Goal: Transaction & Acquisition: Purchase product/service

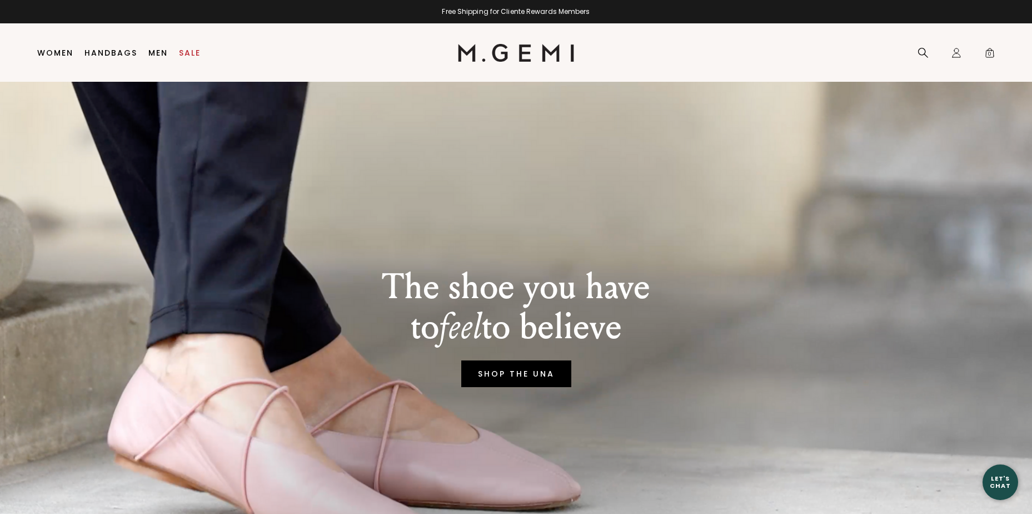
click at [518, 387] on link "SHOP THE UNA" at bounding box center [516, 373] width 110 height 27
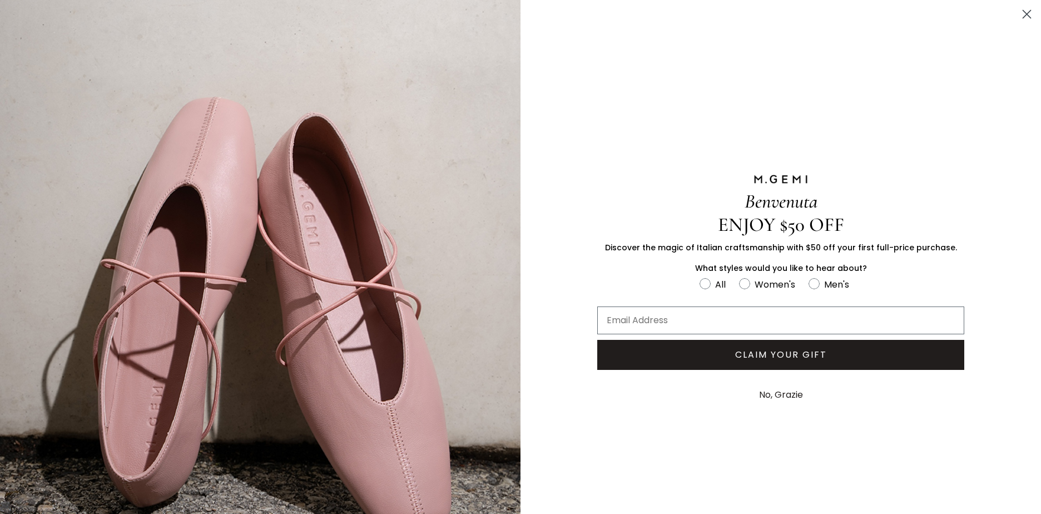
click at [1021, 15] on circle "Close dialog" at bounding box center [1026, 14] width 18 height 18
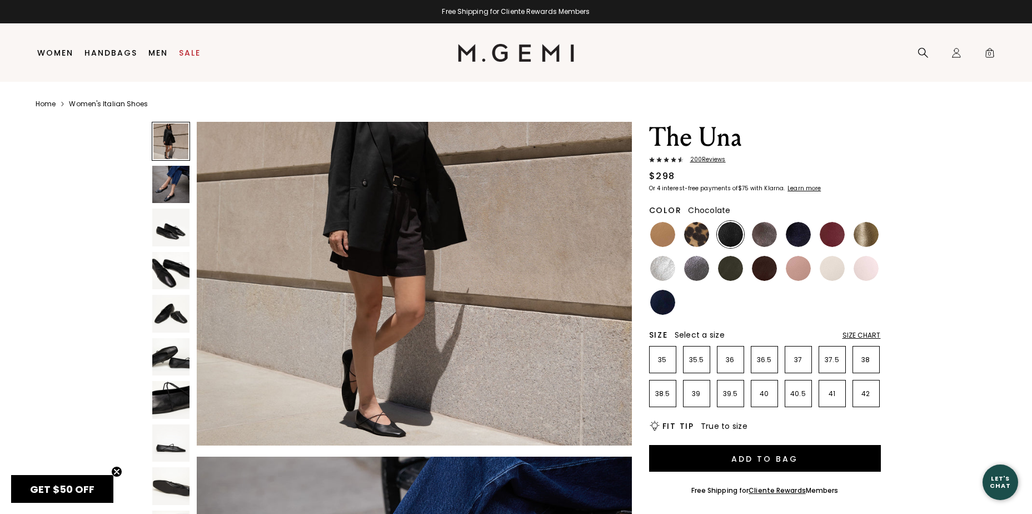
click at [767, 275] on img at bounding box center [764, 268] width 25 height 25
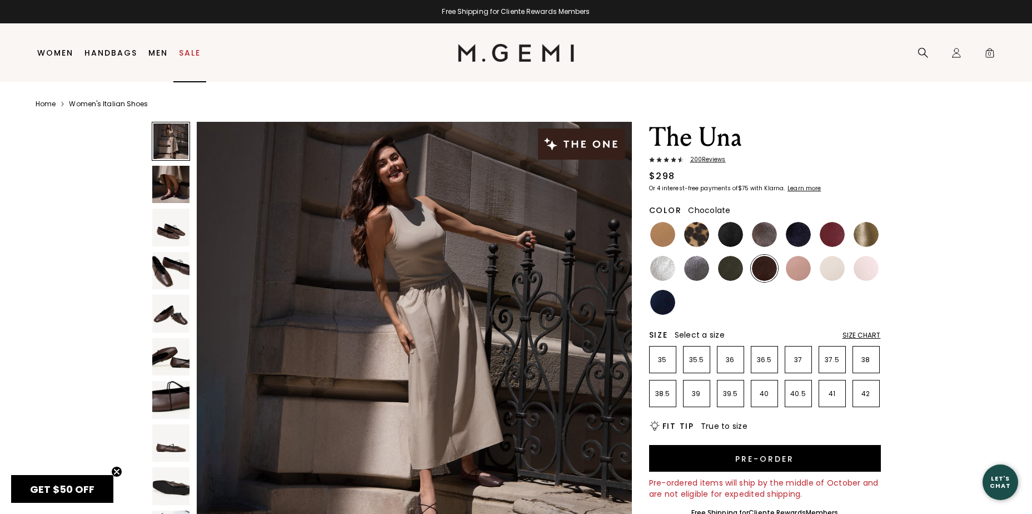
click at [185, 52] on link "Sale" at bounding box center [190, 52] width 22 height 9
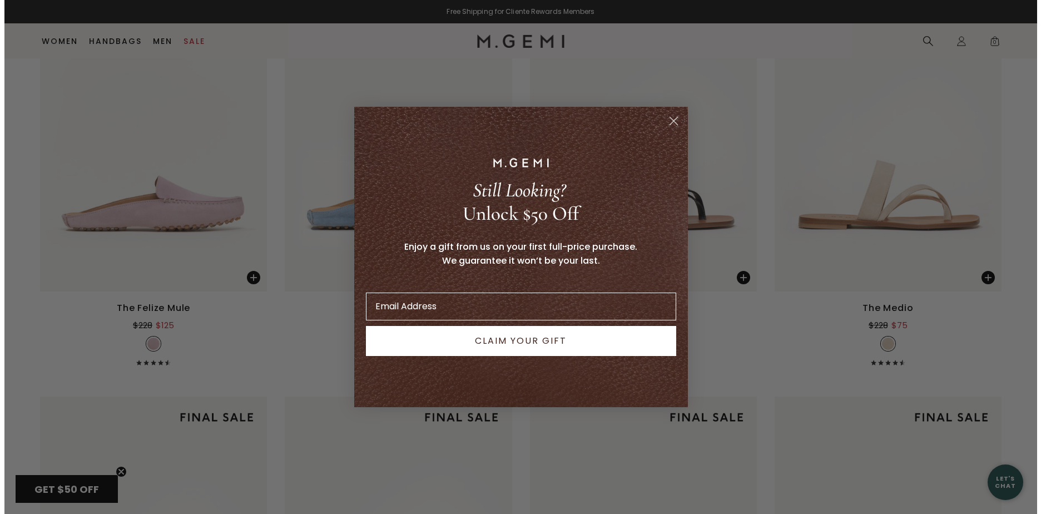
scroll to position [1709, 0]
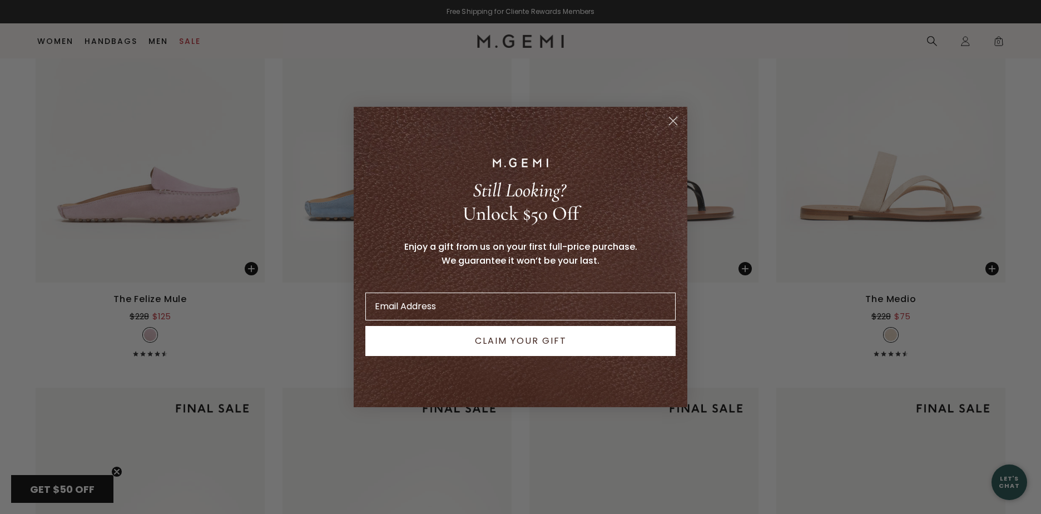
click at [673, 120] on icon "Close dialog" at bounding box center [673, 121] width 8 height 8
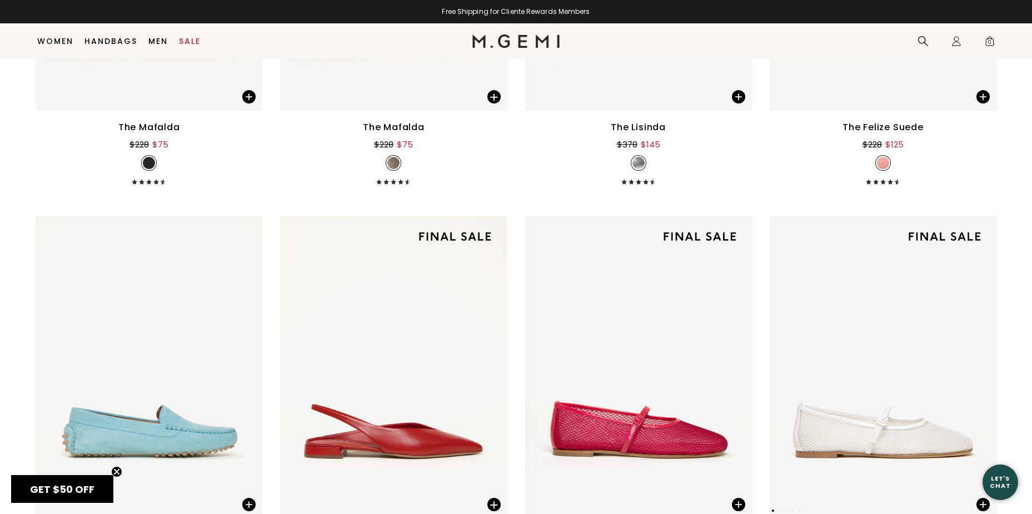
scroll to position [5703, 0]
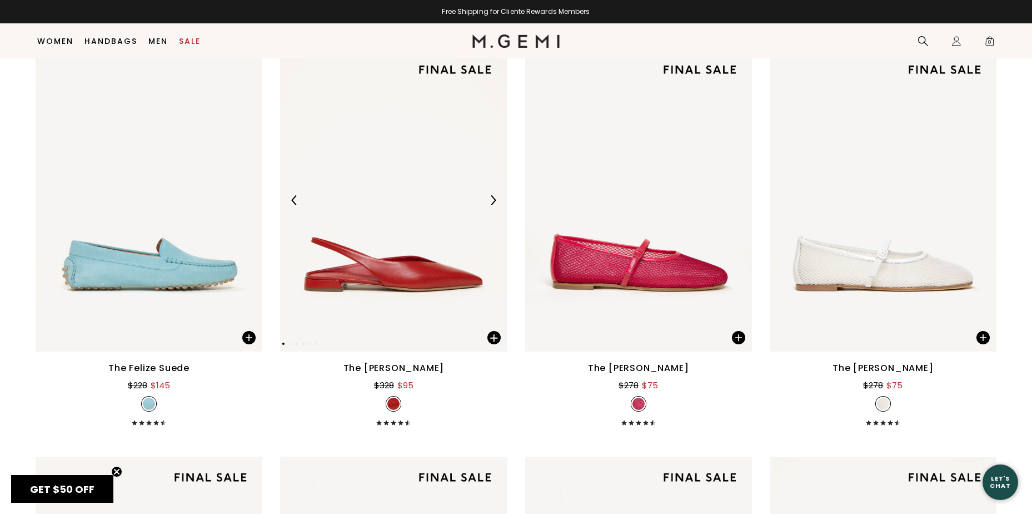
click at [430, 273] on img at bounding box center [393, 200] width 227 height 302
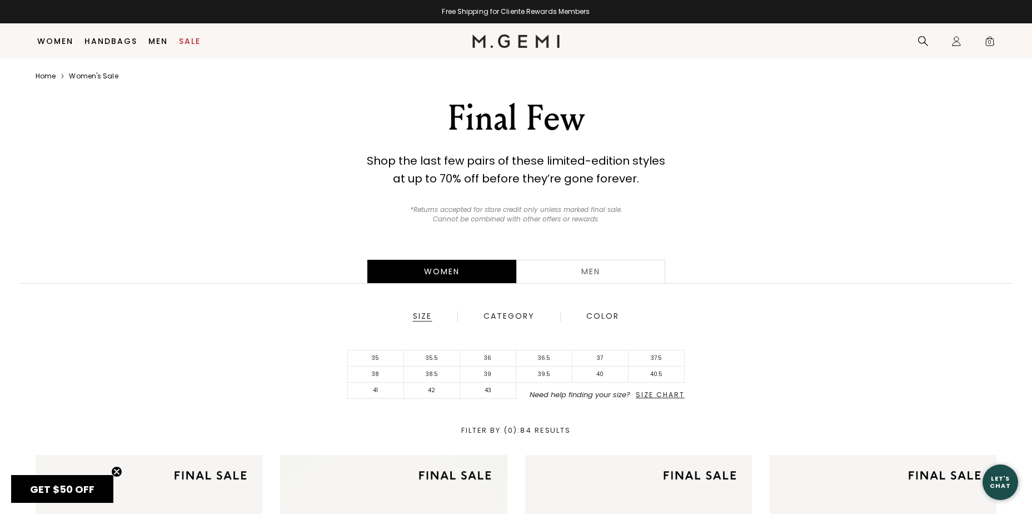
scroll to position [88, 0]
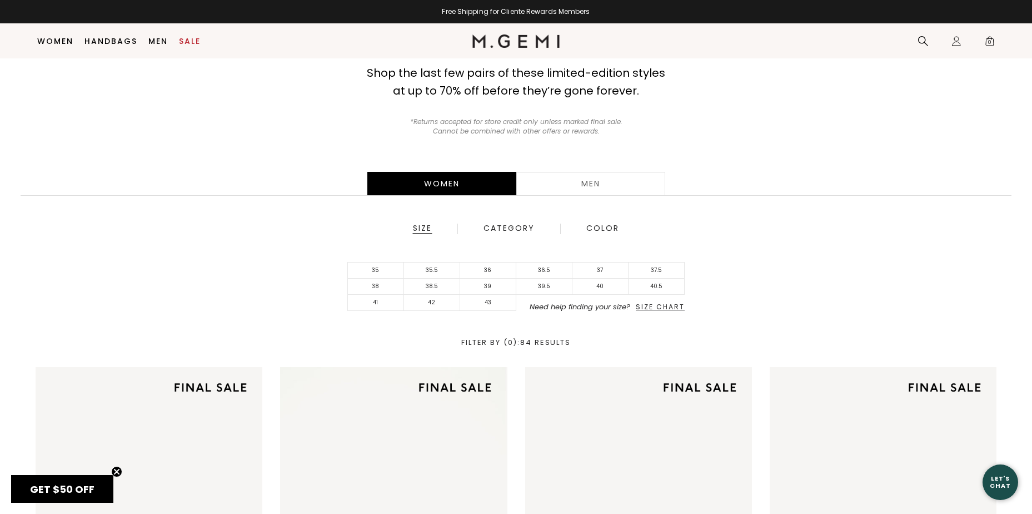
drag, startPoint x: 545, startPoint y: 283, endPoint x: 525, endPoint y: 357, distance: 77.1
click at [525, 357] on div "Women Men Size Category Color 35 35.5 36 36.5 37 37.5 38 38.5 39 39.5 40 40.5 4…" at bounding box center [516, 258] width 1032 height 217
drag, startPoint x: 525, startPoint y: 357, endPoint x: 437, endPoint y: 285, distance: 114.1
click at [437, 285] on li "38.5" at bounding box center [432, 287] width 56 height 16
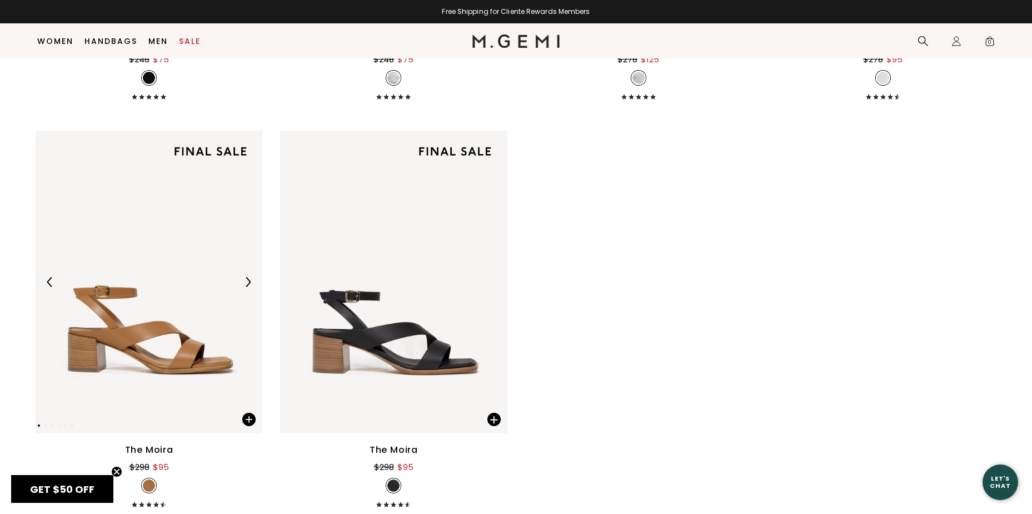
scroll to position [3368, 0]
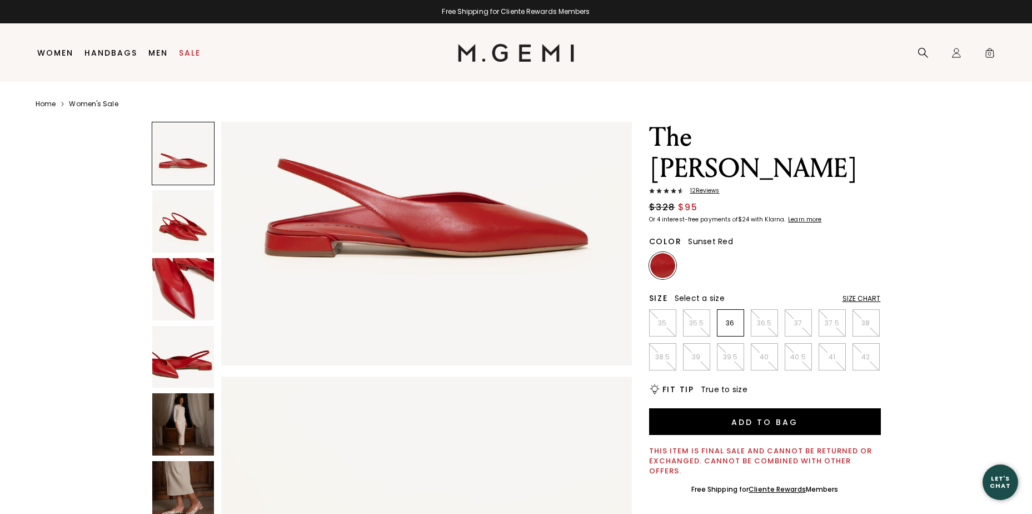
click at [191, 229] on img at bounding box center [183, 221] width 62 height 62
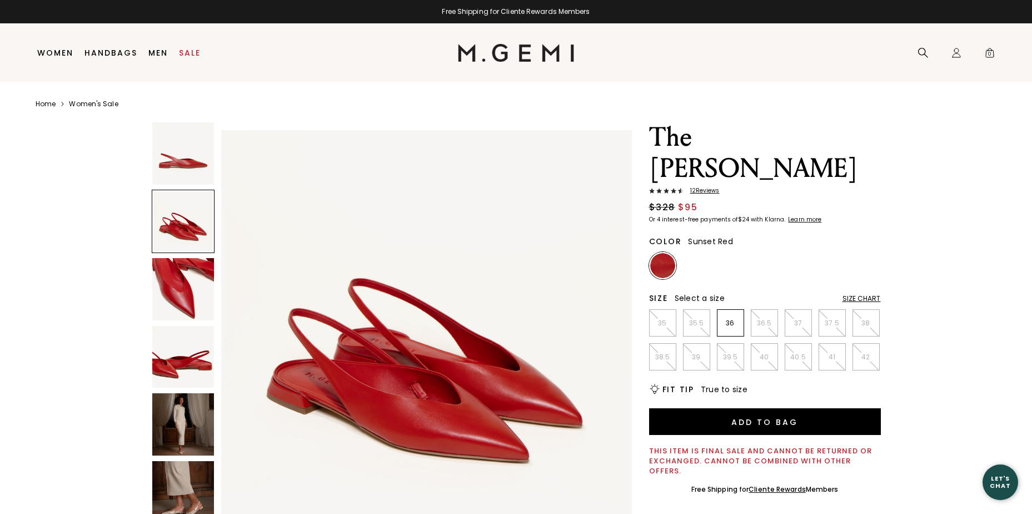
click at [193, 300] on img at bounding box center [183, 289] width 62 height 62
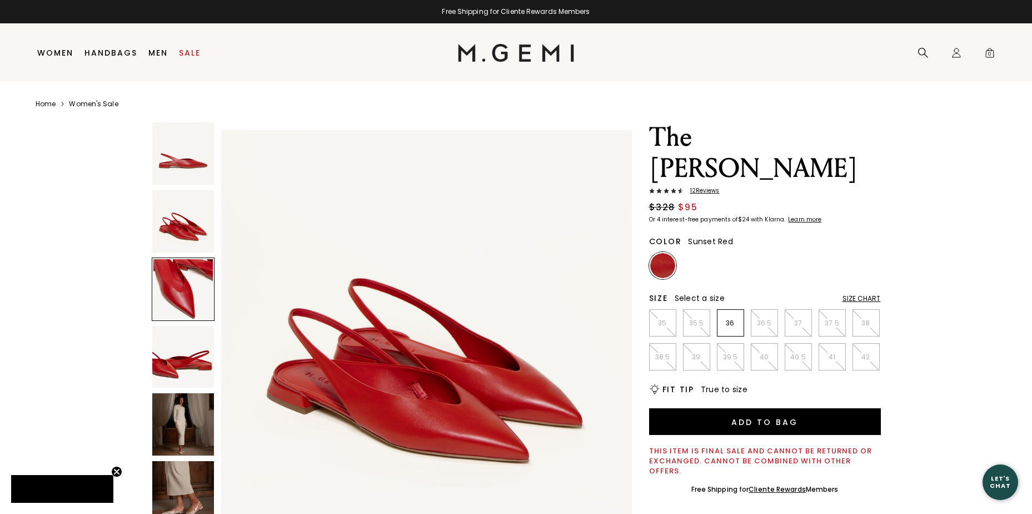
click at [185, 364] on img at bounding box center [183, 357] width 62 height 62
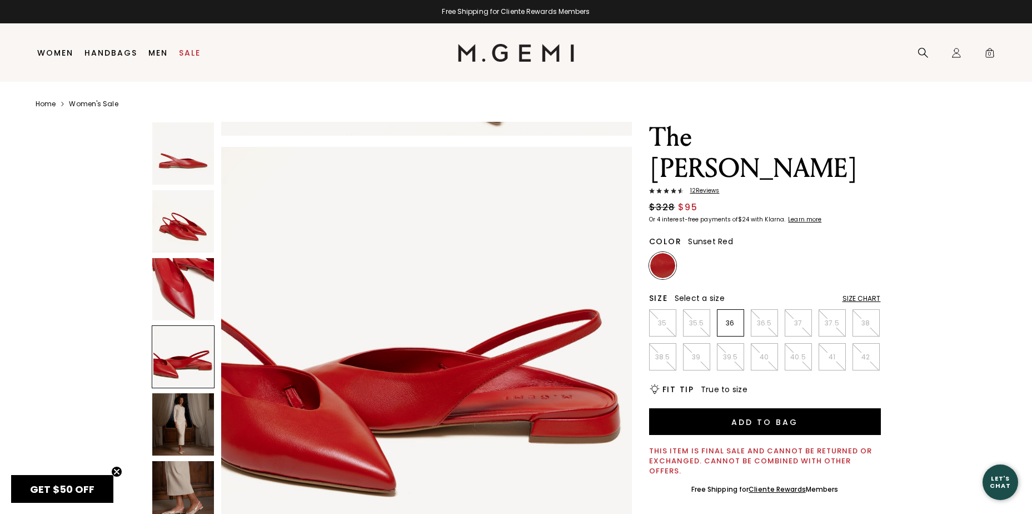
click at [180, 420] on img at bounding box center [183, 424] width 62 height 62
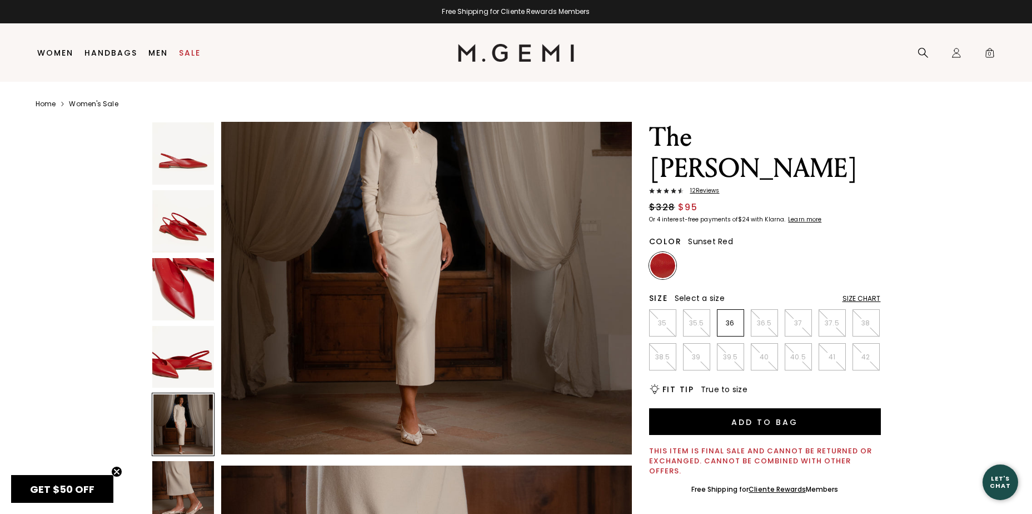
click at [188, 488] on img at bounding box center [183, 492] width 62 height 62
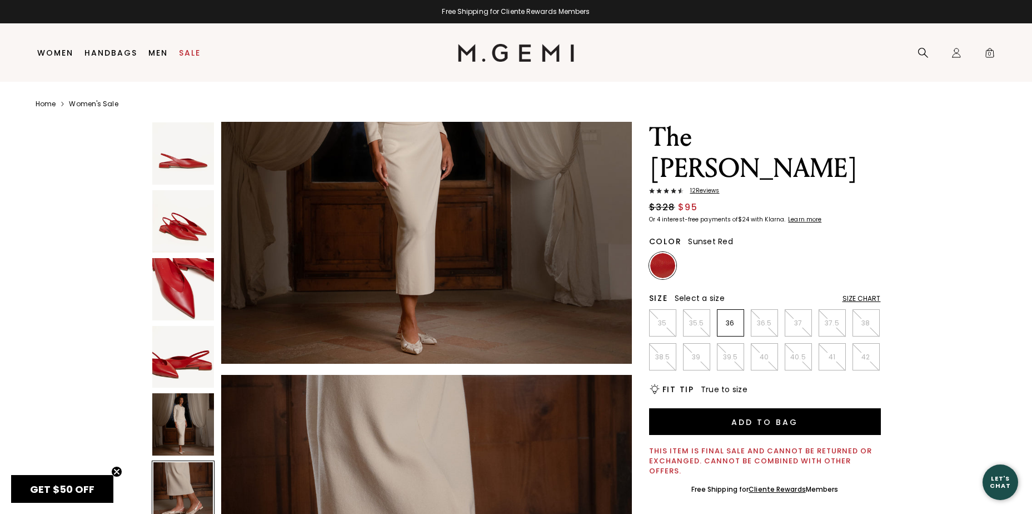
scroll to position [1688, 0]
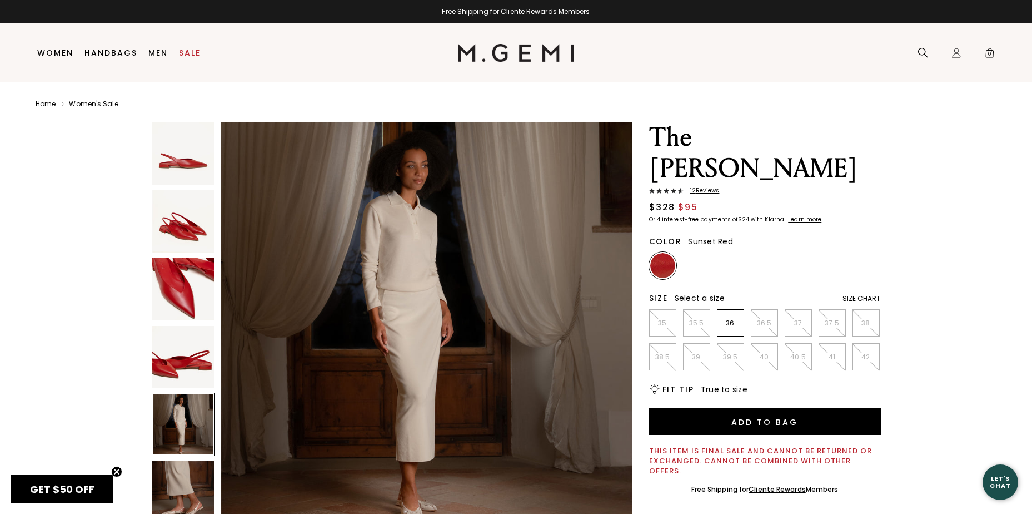
click at [865, 294] on div "Size Chart" at bounding box center [862, 298] width 38 height 9
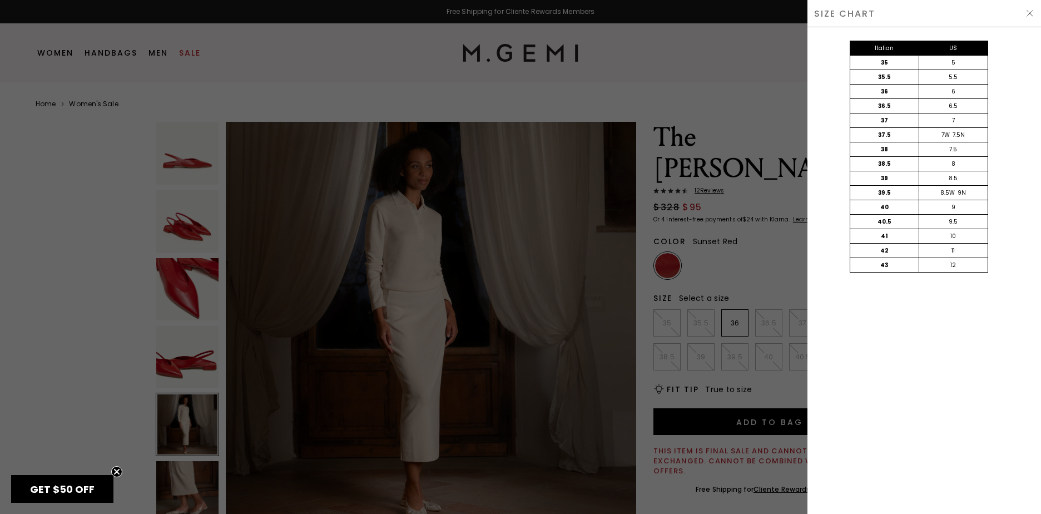
click at [1031, 13] on img at bounding box center [1029, 13] width 9 height 9
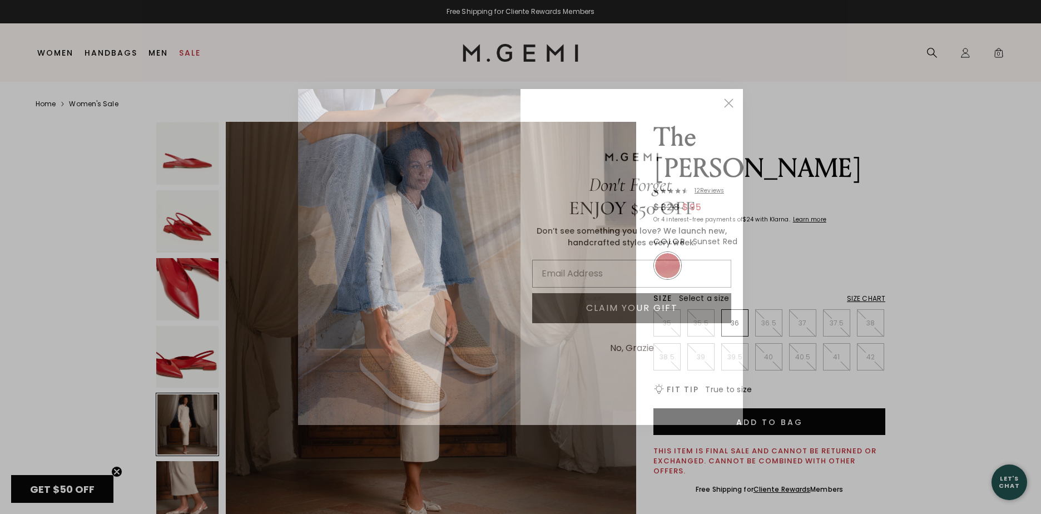
click at [733, 100] on circle "Close dialog" at bounding box center [728, 103] width 18 height 18
